Goal: Information Seeking & Learning: Learn about a topic

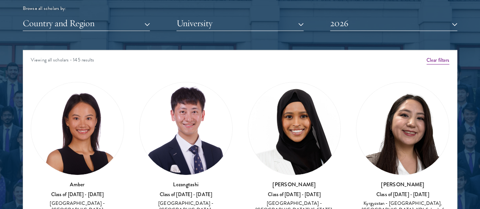
scroll to position [33, 0]
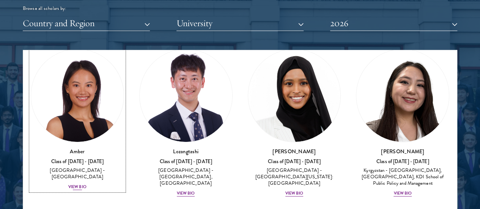
click at [100, 147] on div "Amber Class of [DATE] - [DATE] [GEOGRAPHIC_DATA] - [GEOGRAPHIC_DATA] View Bio" at bounding box center [77, 168] width 93 height 43
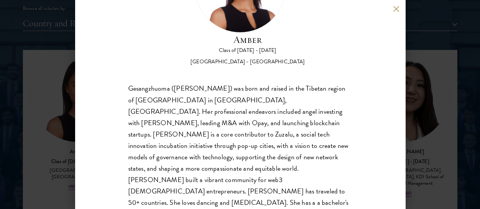
scroll to position [82, 0]
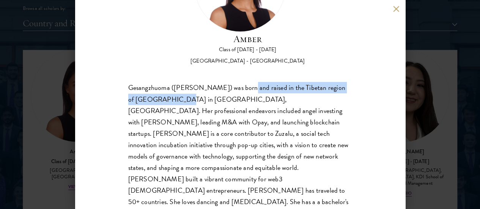
drag, startPoint x: 246, startPoint y: 55, endPoint x: 194, endPoint y: 69, distance: 53.8
click at [194, 82] on div "Gesangzhuoma ([PERSON_NAME]) was born and raised in the Tibetan region of [GEOG…" at bounding box center [240, 156] width 224 height 148
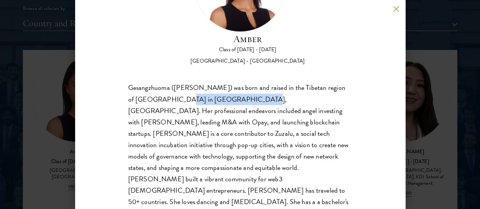
drag, startPoint x: 194, startPoint y: 69, endPoint x: 245, endPoint y: 64, distance: 51.3
click at [245, 82] on div "Gesangzhuoma ([PERSON_NAME]) was born and raised in the Tibetan region of [GEOG…" at bounding box center [240, 156] width 224 height 148
drag, startPoint x: 245, startPoint y: 64, endPoint x: 278, endPoint y: 64, distance: 33.0
click at [278, 82] on div "Gesangzhuoma ([PERSON_NAME]) was born and raised in the Tibetan region of [GEOG…" at bounding box center [240, 156] width 224 height 148
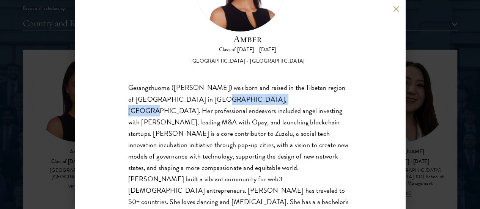
click at [278, 82] on div "Gesangzhuoma ([PERSON_NAME]) was born and raised in the Tibetan region of [GEOG…" at bounding box center [240, 156] width 224 height 148
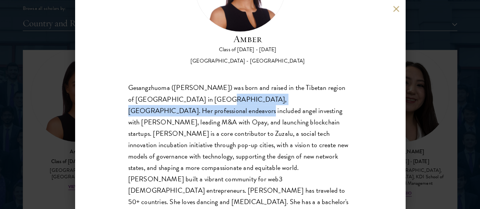
drag, startPoint x: 228, startPoint y: 68, endPoint x: 191, endPoint y: 75, distance: 37.8
click at [191, 82] on div "Gesangzhuoma ([PERSON_NAME]) was born and raised in the Tibetan region of [GEOG…" at bounding box center [240, 156] width 224 height 148
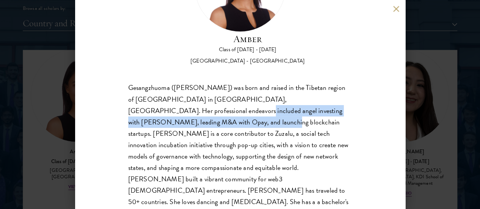
drag, startPoint x: 194, startPoint y: 77, endPoint x: 212, endPoint y: 102, distance: 30.7
click at [212, 102] on div "Gesangzhuoma ([PERSON_NAME]) was born and raised in the Tibetan region of [GEOG…" at bounding box center [240, 156] width 224 height 148
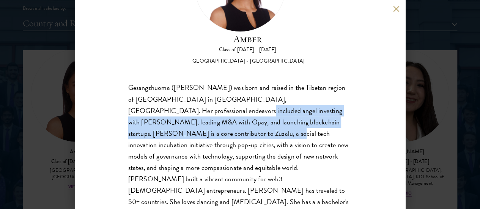
click at [212, 102] on div "Gesangzhuoma ([PERSON_NAME]) was born and raised in the Tibetan region of [GEOG…" at bounding box center [240, 156] width 224 height 148
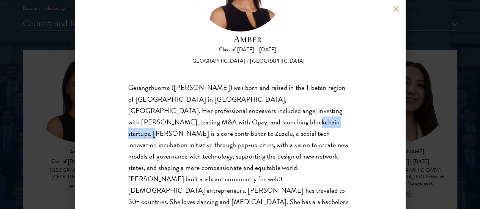
drag, startPoint x: 230, startPoint y: 95, endPoint x: 279, endPoint y: 94, distance: 48.9
click at [279, 94] on div "Gesangzhuoma ([PERSON_NAME]) was born and raised in the Tibetan region of [GEOG…" at bounding box center [240, 156] width 224 height 148
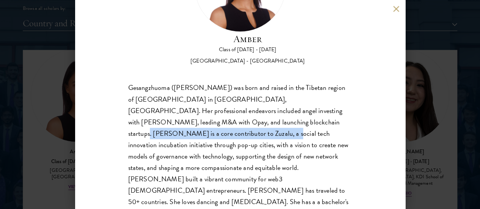
drag, startPoint x: 279, startPoint y: 94, endPoint x: 200, endPoint y: 107, distance: 79.5
click at [200, 107] on div "Gesangzhuoma ([PERSON_NAME]) was born and raised in the Tibetan region of [GEOG…" at bounding box center [240, 156] width 224 height 148
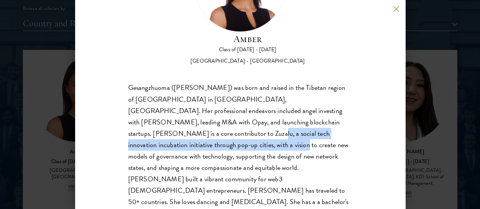
drag, startPoint x: 200, startPoint y: 107, endPoint x: 219, endPoint y: 115, distance: 20.6
click at [219, 115] on div "Gesangzhuoma ([PERSON_NAME]) was born and raised in the Tibetan region of [GEOG…" at bounding box center [240, 156] width 224 height 148
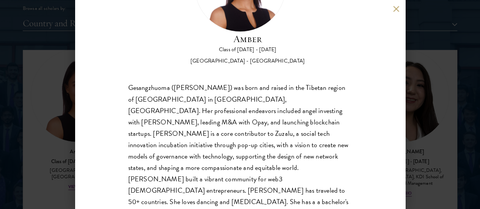
drag, startPoint x: 273, startPoint y: 111, endPoint x: 228, endPoint y: 121, distance: 46.2
click at [228, 121] on div "Gesangzhuoma ([PERSON_NAME]) was born and raised in the Tibetan region of [GEOG…" at bounding box center [240, 156] width 224 height 148
drag, startPoint x: 203, startPoint y: 121, endPoint x: 264, endPoint y: 120, distance: 61.0
click at [264, 120] on div "Gesangzhuoma ([PERSON_NAME]) was born and raised in the Tibetan region of [GEOG…" at bounding box center [240, 156] width 224 height 148
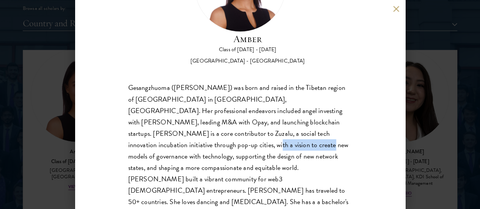
click at [264, 120] on div "Gesangzhuoma ([PERSON_NAME]) was born and raised in the Tibetan region of [GEOG…" at bounding box center [240, 156] width 224 height 148
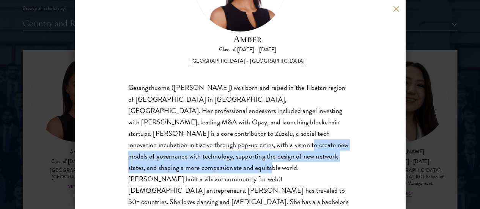
drag, startPoint x: 264, startPoint y: 120, endPoint x: 236, endPoint y: 137, distance: 33.0
click at [236, 137] on div "Gesangzhuoma ([PERSON_NAME]) was born and raised in the Tibetan region of [GEOG…" at bounding box center [240, 156] width 224 height 148
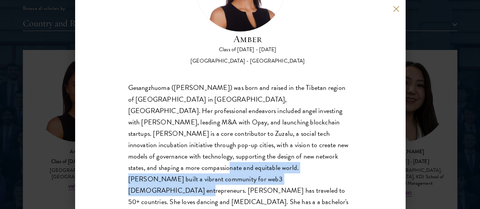
drag, startPoint x: 205, startPoint y: 139, endPoint x: 280, endPoint y: 151, distance: 76.1
click at [280, 151] on div "Gesangzhuoma ([PERSON_NAME]) was born and raised in the Tibetan region of [GEOG…" at bounding box center [240, 156] width 224 height 148
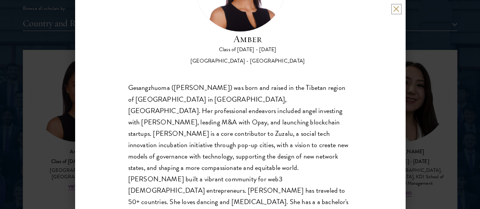
click at [395, 11] on button at bounding box center [396, 9] width 6 height 6
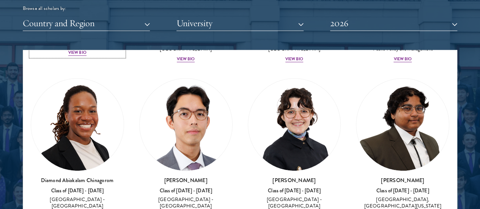
scroll to position [171, 0]
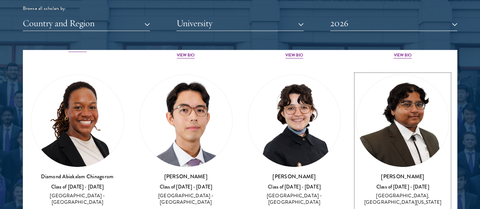
click at [393, 208] on div "View Bio" at bounding box center [402, 212] width 18 height 6
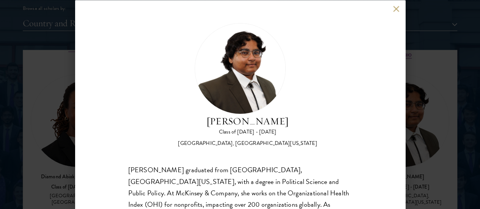
scroll to position [75, 0]
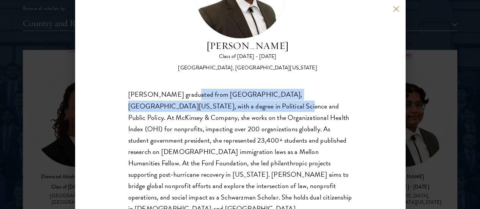
drag, startPoint x: 190, startPoint y: 49, endPoint x: 239, endPoint y: 71, distance: 54.3
click at [239, 71] on div "[PERSON_NAME] Class of [DATE] - [DATE] [GEOGRAPHIC_DATA] - [GEOGRAPHIC_DATA], […" at bounding box center [240, 87] width 224 height 278
click at [239, 89] on div "[PERSON_NAME] graduated from [GEOGRAPHIC_DATA], [GEOGRAPHIC_DATA][US_STATE], wi…" at bounding box center [240, 157] width 224 height 137
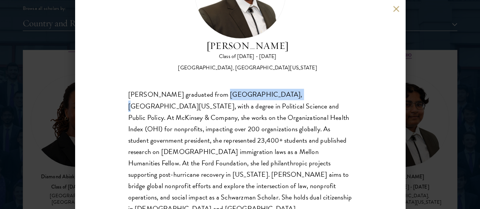
drag, startPoint x: 222, startPoint y: 64, endPoint x: 279, endPoint y: 63, distance: 57.3
click at [279, 89] on div "[PERSON_NAME] graduated from [GEOGRAPHIC_DATA], [GEOGRAPHIC_DATA][US_STATE], wi…" at bounding box center [240, 157] width 224 height 137
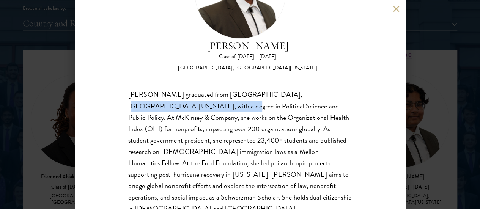
drag, startPoint x: 279, startPoint y: 63, endPoint x: 179, endPoint y: 77, distance: 100.8
click at [179, 89] on div "[PERSON_NAME] graduated from [GEOGRAPHIC_DATA], [GEOGRAPHIC_DATA][US_STATE], wi…" at bounding box center [240, 157] width 224 height 137
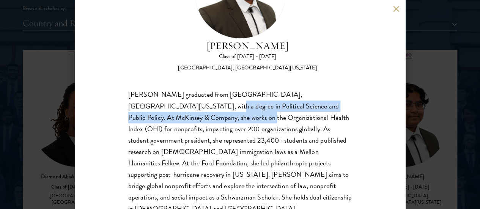
drag, startPoint x: 179, startPoint y: 77, endPoint x: 211, endPoint y: 91, distance: 34.1
click at [211, 91] on div "[PERSON_NAME] graduated from [GEOGRAPHIC_DATA], [GEOGRAPHIC_DATA][US_STATE], wi…" at bounding box center [240, 157] width 224 height 137
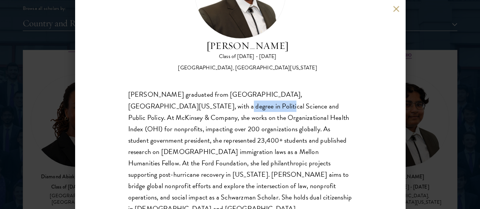
drag, startPoint x: 171, startPoint y: 78, endPoint x: 222, endPoint y: 78, distance: 50.4
click at [222, 89] on div "[PERSON_NAME] graduated from [GEOGRAPHIC_DATA], [GEOGRAPHIC_DATA][US_STATE], wi…" at bounding box center [240, 157] width 224 height 137
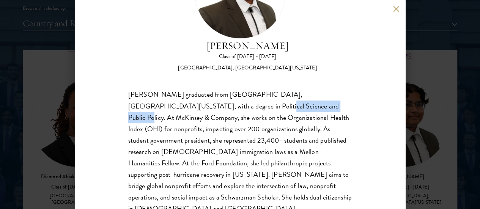
drag, startPoint x: 222, startPoint y: 78, endPoint x: 274, endPoint y: 75, distance: 52.7
click at [274, 89] on div "[PERSON_NAME] graduated from [GEOGRAPHIC_DATA], [GEOGRAPHIC_DATA][US_STATE], wi…" at bounding box center [240, 157] width 224 height 137
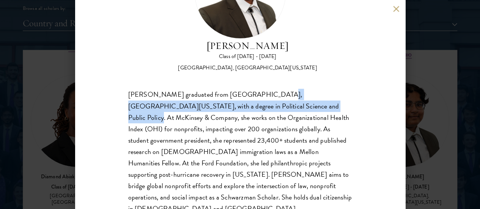
drag, startPoint x: 270, startPoint y: 65, endPoint x: 299, endPoint y: 77, distance: 31.6
click at [299, 89] on div "[PERSON_NAME] graduated from [GEOGRAPHIC_DATA], [GEOGRAPHIC_DATA][US_STATE], wi…" at bounding box center [240, 157] width 224 height 137
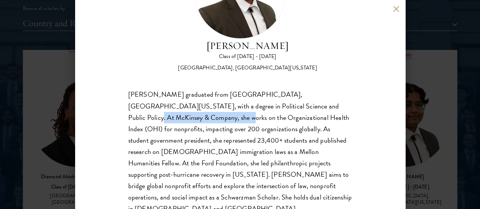
drag, startPoint x: 299, startPoint y: 77, endPoint x: 174, endPoint y: 90, distance: 125.8
click at [174, 90] on div "[PERSON_NAME] graduated from [GEOGRAPHIC_DATA], [GEOGRAPHIC_DATA][US_STATE], wi…" at bounding box center [240, 157] width 224 height 137
drag, startPoint x: 174, startPoint y: 90, endPoint x: 196, endPoint y: 90, distance: 21.2
click at [196, 90] on div "[PERSON_NAME] graduated from [GEOGRAPHIC_DATA], [GEOGRAPHIC_DATA][US_STATE], wi…" at bounding box center [240, 157] width 224 height 137
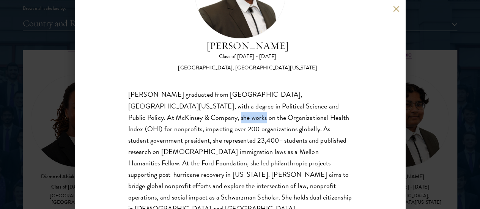
click at [196, 90] on div "[PERSON_NAME] graduated from [GEOGRAPHIC_DATA], [GEOGRAPHIC_DATA][US_STATE], wi…" at bounding box center [240, 157] width 224 height 137
drag, startPoint x: 196, startPoint y: 90, endPoint x: 235, endPoint y: 90, distance: 39.4
click at [235, 90] on div "[PERSON_NAME] graduated from [GEOGRAPHIC_DATA], [GEOGRAPHIC_DATA][US_STATE], wi…" at bounding box center [240, 157] width 224 height 137
drag, startPoint x: 235, startPoint y: 90, endPoint x: 262, endPoint y: 86, distance: 27.5
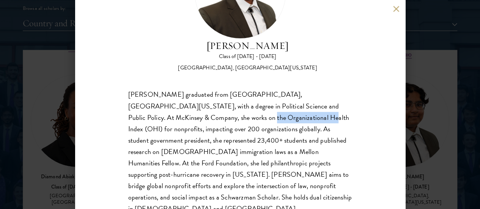
click at [262, 89] on div "[PERSON_NAME] graduated from [GEOGRAPHIC_DATA], [GEOGRAPHIC_DATA][US_STATE], wi…" at bounding box center [240, 157] width 224 height 137
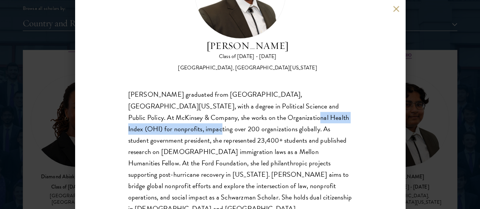
drag, startPoint x: 262, startPoint y: 86, endPoint x: 176, endPoint y: 97, distance: 87.0
click at [176, 97] on div "[PERSON_NAME] graduated from [GEOGRAPHIC_DATA], [GEOGRAPHIC_DATA][US_STATE], wi…" at bounding box center [240, 157] width 224 height 137
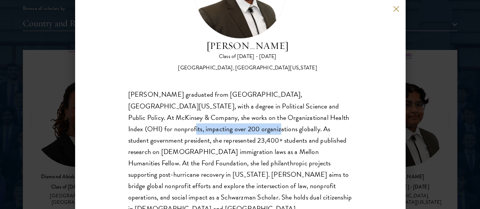
drag, startPoint x: 159, startPoint y: 99, endPoint x: 253, endPoint y: 103, distance: 93.7
click at [253, 103] on div "[PERSON_NAME] graduated from [GEOGRAPHIC_DATA], [GEOGRAPHIC_DATA][US_STATE], wi…" at bounding box center [240, 157] width 224 height 137
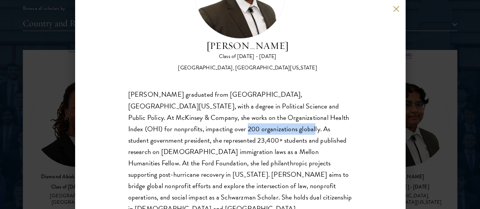
drag, startPoint x: 253, startPoint y: 103, endPoint x: 284, endPoint y: 102, distance: 31.5
click at [284, 102] on div "[PERSON_NAME] graduated from [GEOGRAPHIC_DATA], [GEOGRAPHIC_DATA][US_STATE], wi…" at bounding box center [240, 157] width 224 height 137
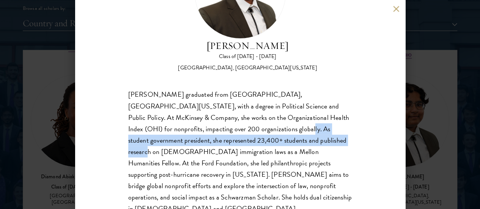
drag, startPoint x: 284, startPoint y: 102, endPoint x: 155, endPoint y: 119, distance: 130.1
click at [155, 119] on div "[PERSON_NAME] graduated from [GEOGRAPHIC_DATA], [GEOGRAPHIC_DATA][US_STATE], wi…" at bounding box center [240, 157] width 224 height 137
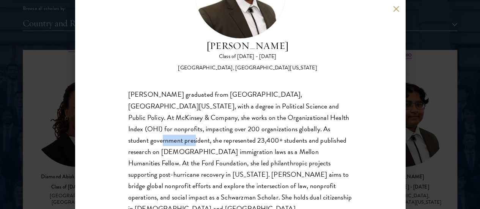
drag, startPoint x: 156, startPoint y: 112, endPoint x: 190, endPoint y: 114, distance: 33.8
click at [190, 114] on div "[PERSON_NAME] graduated from [GEOGRAPHIC_DATA], [GEOGRAPHIC_DATA][US_STATE], wi…" at bounding box center [240, 157] width 224 height 137
drag, startPoint x: 190, startPoint y: 114, endPoint x: 233, endPoint y: 113, distance: 44.0
click at [233, 113] on div "[PERSON_NAME] graduated from [GEOGRAPHIC_DATA], [GEOGRAPHIC_DATA][US_STATE], wi…" at bounding box center [240, 157] width 224 height 137
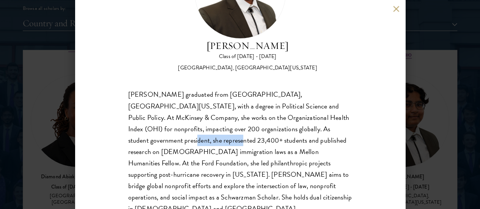
click at [233, 113] on div "[PERSON_NAME] graduated from [GEOGRAPHIC_DATA], [GEOGRAPHIC_DATA][US_STATE], wi…" at bounding box center [240, 157] width 224 height 137
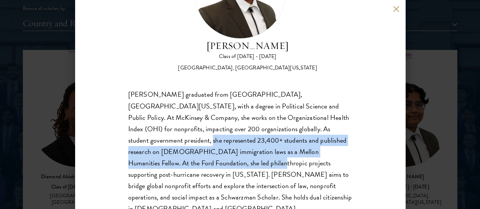
drag, startPoint x: 233, startPoint y: 113, endPoint x: 259, endPoint y: 132, distance: 31.2
click at [259, 132] on div "[PERSON_NAME] graduated from [GEOGRAPHIC_DATA], [GEOGRAPHIC_DATA][US_STATE], wi…" at bounding box center [240, 157] width 224 height 137
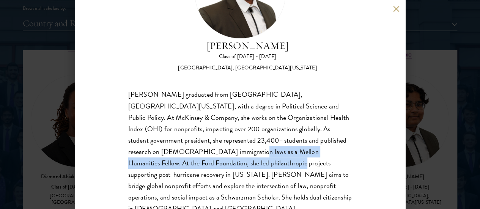
drag
click at [294, 132] on div "[PERSON_NAME] graduated from [GEOGRAPHIC_DATA], [GEOGRAPHIC_DATA][US_STATE], wi…" at bounding box center [240, 157] width 224 height 137
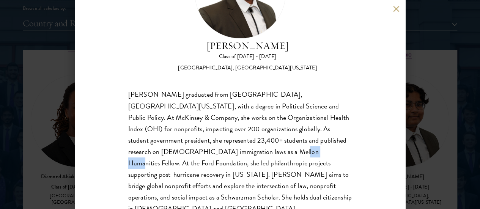
click at [334, 124] on div "[PERSON_NAME] graduated from [GEOGRAPHIC_DATA], [GEOGRAPHIC_DATA][US_STATE], wi…" at bounding box center [240, 157] width 224 height 137
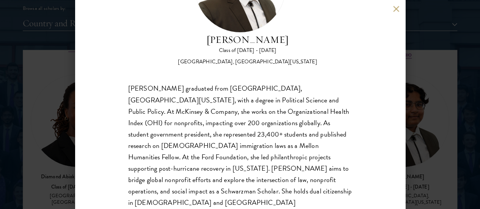
scroll to position [82, 0]
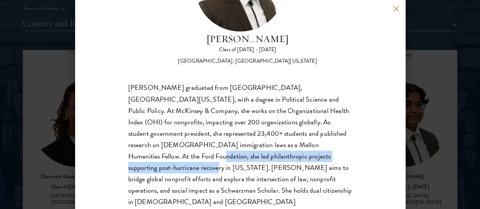
click at [222, 145] on div "[PERSON_NAME] graduated from [GEOGRAPHIC_DATA], [GEOGRAPHIC_DATA][US_STATE], wi…" at bounding box center [240, 150] width 224 height 137
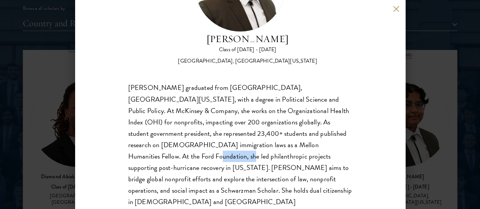
click at [246, 130] on div "[PERSON_NAME] graduated from [GEOGRAPHIC_DATA], [GEOGRAPHIC_DATA][US_STATE], wi…" at bounding box center [240, 150] width 224 height 137
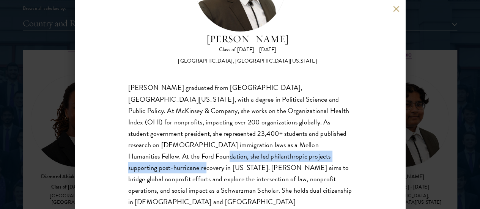
click at [194, 139] on div "[PERSON_NAME] graduated from [GEOGRAPHIC_DATA], [GEOGRAPHIC_DATA][US_STATE], wi…" at bounding box center [240, 150] width 224 height 137
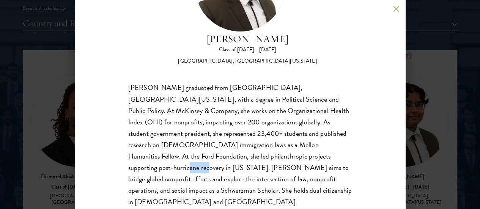
click at [211, 139] on div "[PERSON_NAME] graduated from [GEOGRAPHIC_DATA], [GEOGRAPHIC_DATA][US_STATE], wi…" at bounding box center [240, 150] width 224 height 137
click at [237, 141] on div "[PERSON_NAME] graduated from [GEOGRAPHIC_DATA], [GEOGRAPHIC_DATA][US_STATE], wi…" at bounding box center [240, 150] width 224 height 137
click at [274, 144] on div "[PERSON_NAME] graduated from [GEOGRAPHIC_DATA], [GEOGRAPHIC_DATA][US_STATE], wi…" at bounding box center [240, 150] width 224 height 137
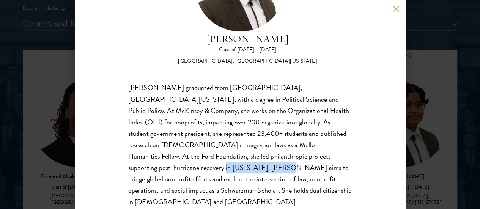
click at [274, 144] on div "[PERSON_NAME] graduated from [GEOGRAPHIC_DATA], [GEOGRAPHIC_DATA][US_STATE], wi…" at bounding box center [240, 150] width 224 height 137
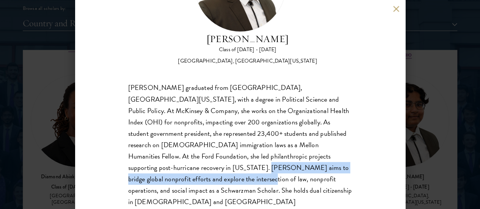
click at [276, 153] on div "[PERSON_NAME] graduated from [GEOGRAPHIC_DATA], [GEOGRAPHIC_DATA][US_STATE], wi…" at bounding box center [240, 150] width 224 height 137
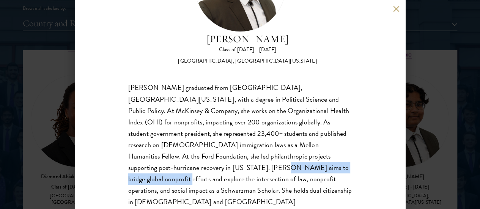
click at [189, 156] on div "[PERSON_NAME] graduated from [GEOGRAPHIC_DATA], [GEOGRAPHIC_DATA][US_STATE], wi…" at bounding box center [240, 150] width 224 height 137
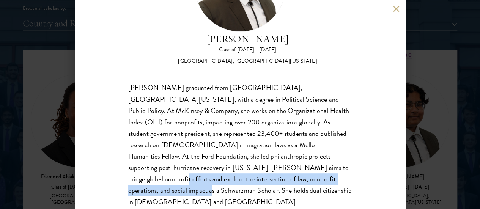
click at [207, 169] on div "[PERSON_NAME] graduated from [GEOGRAPHIC_DATA], [GEOGRAPHIC_DATA][US_STATE], wi…" at bounding box center [240, 150] width 224 height 137
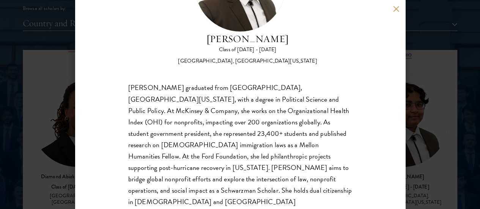
click at [420, 107] on div "[PERSON_NAME] Class of [DATE] - [DATE] [GEOGRAPHIC_DATA] - [GEOGRAPHIC_DATA], […" at bounding box center [240, 104] width 480 height 209
click at [394, 6] on button at bounding box center [396, 9] width 6 height 6
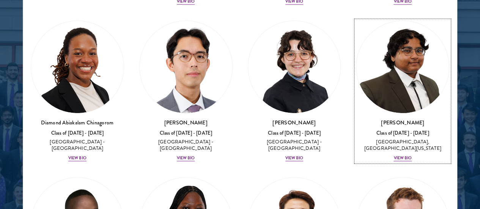
scroll to position [83, 0]
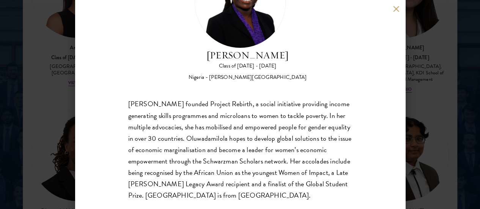
scroll to position [70, 0]
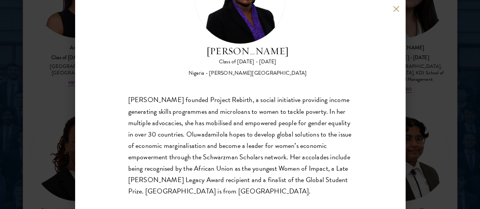
click at [396, 9] on button at bounding box center [396, 9] width 6 height 6
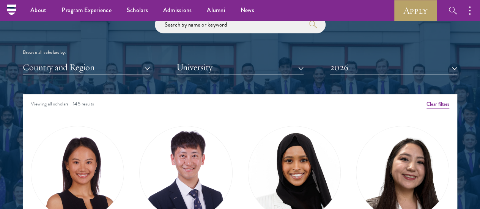
scroll to position [892, 0]
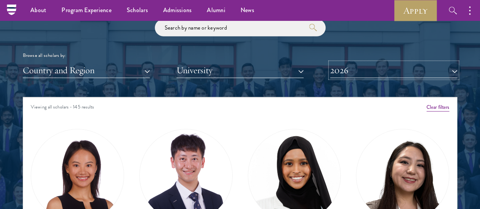
click at [376, 63] on button "2026" at bounding box center [393, 71] width 127 height 16
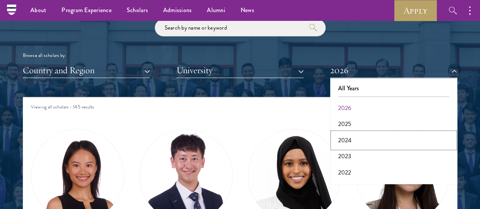
click at [350, 132] on button "2024" at bounding box center [393, 140] width 122 height 16
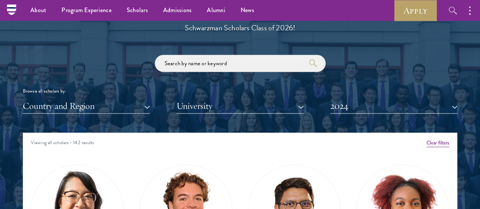
scroll to position [852, 0]
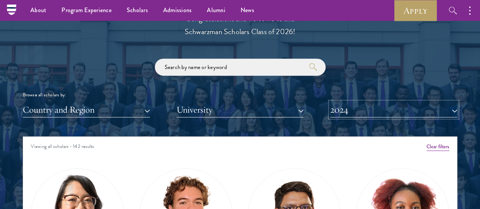
click at [353, 102] on button "2024" at bounding box center [393, 110] width 127 height 16
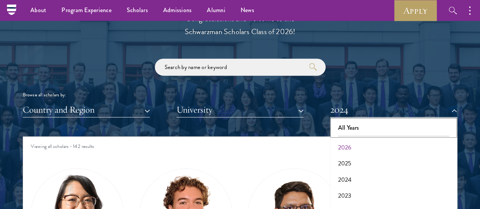
click at [352, 120] on button "All Years" at bounding box center [393, 128] width 122 height 16
click at [269, 102] on button "University" at bounding box center [239, 110] width 127 height 16
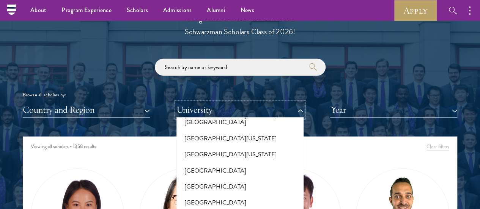
scroll to position [6169, 0]
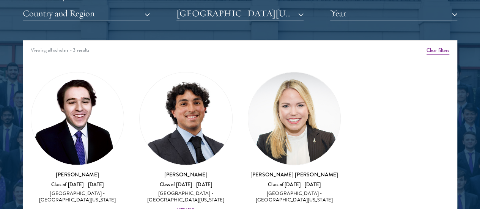
scroll to position [951, 0]
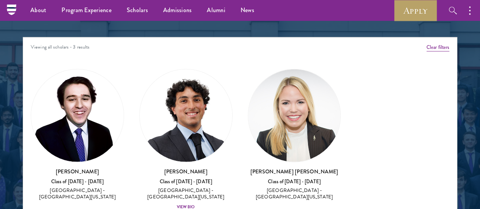
click at [79, 168] on div "[PERSON_NAME] Class of [DATE] - [DATE] [GEOGRAPHIC_DATA] - [GEOGRAPHIC_DATA][US…" at bounding box center [77, 184] width 93 height 33
click at [86, 168] on div "[PERSON_NAME] Class of [DATE] - [DATE] [GEOGRAPHIC_DATA] - [GEOGRAPHIC_DATA][US…" at bounding box center [77, 184] width 93 height 33
click at [248, 168] on h3 "[PERSON_NAME] [PERSON_NAME]" at bounding box center [294, 172] width 93 height 8
click at [177, 204] on div "View Bio" at bounding box center [186, 207] width 18 height 6
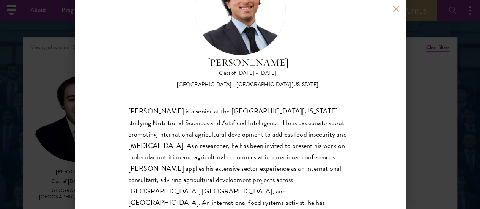
scroll to position [61, 0]
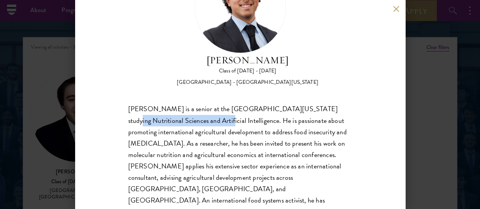
drag, startPoint x: 313, startPoint y: 76, endPoint x: 189, endPoint y: 92, distance: 125.8
click at [189, 103] on div "[PERSON_NAME] is a senior at the [GEOGRAPHIC_DATA][US_STATE] studying Nutrition…" at bounding box center [240, 171] width 224 height 137
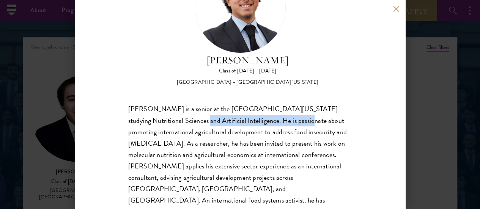
drag, startPoint x: 189, startPoint y: 92, endPoint x: 278, endPoint y: 86, distance: 89.3
click at [278, 103] on div "[PERSON_NAME] is a senior at the [GEOGRAPHIC_DATA][US_STATE] studying Nutrition…" at bounding box center [240, 171] width 224 height 137
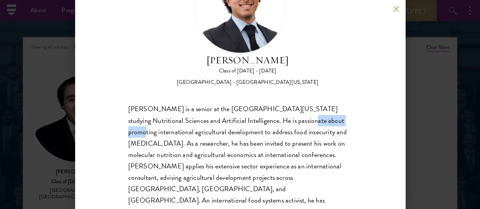
drag, startPoint x: 278, startPoint y: 86, endPoint x: 304, endPoint y: 94, distance: 27.0
click at [304, 103] on div "[PERSON_NAME] is a senior at the [GEOGRAPHIC_DATA][US_STATE] studying Nutrition…" at bounding box center [240, 171] width 224 height 137
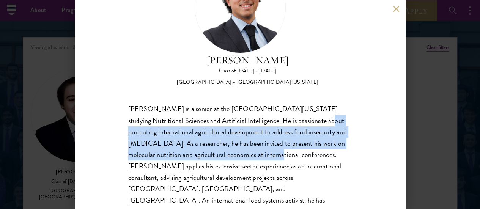
drag, startPoint x: 304, startPoint y: 94, endPoint x: 281, endPoint y: 122, distance: 35.9
click at [281, 122] on div "[PERSON_NAME] is a senior at the [GEOGRAPHIC_DATA][US_STATE] studying Nutrition…" at bounding box center [240, 171] width 224 height 137
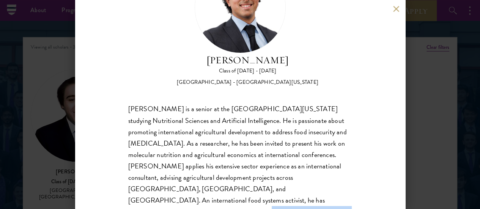
drag, startPoint x: 246, startPoint y: 188, endPoint x: 151, endPoint y: 189, distance: 95.2
click at [151, 189] on div "[PERSON_NAME] is a senior at the [GEOGRAPHIC_DATA][US_STATE] studying Nutrition…" at bounding box center [240, 171] width 224 height 137
drag, startPoint x: 151, startPoint y: 189, endPoint x: 237, endPoint y: 190, distance: 86.4
click at [237, 190] on div "[PERSON_NAME] is a senior at the [GEOGRAPHIC_DATA][US_STATE] studying Nutrition…" at bounding box center [240, 171] width 224 height 137
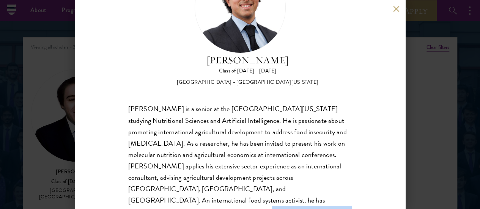
click at [237, 190] on div "[PERSON_NAME] is a senior at the [GEOGRAPHIC_DATA][US_STATE] studying Nutrition…" at bounding box center [240, 171] width 224 height 137
drag, startPoint x: 248, startPoint y: 193, endPoint x: 153, endPoint y: 190, distance: 94.8
click at [153, 190] on div "[PERSON_NAME] is a senior at the [GEOGRAPHIC_DATA][US_STATE] studying Nutrition…" at bounding box center [240, 171] width 224 height 137
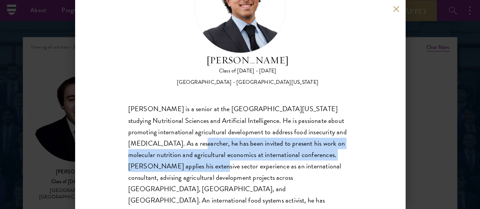
drag, startPoint x: 209, startPoint y: 110, endPoint x: 236, endPoint y: 141, distance: 41.1
click at [236, 141] on div "[PERSON_NAME] is a senior at the [GEOGRAPHIC_DATA][US_STATE] studying Nutrition…" at bounding box center [240, 171] width 224 height 137
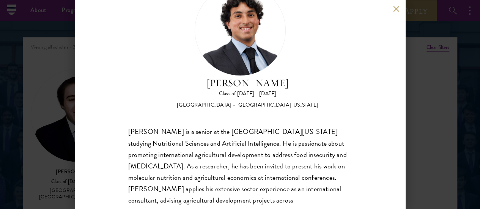
scroll to position [34, 0]
